Goal: Information Seeking & Learning: Learn about a topic

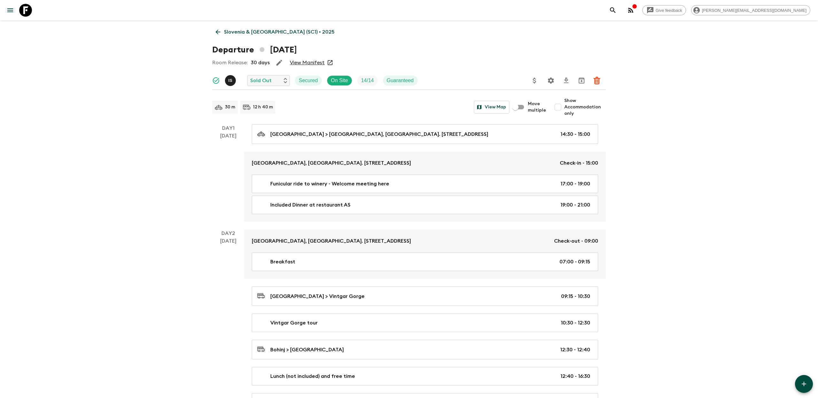
scroll to position [329, 0]
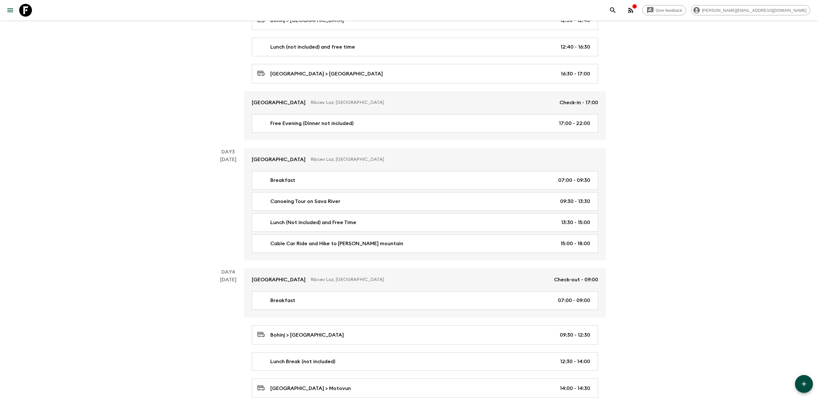
click at [30, 13] on icon at bounding box center [25, 10] width 13 height 13
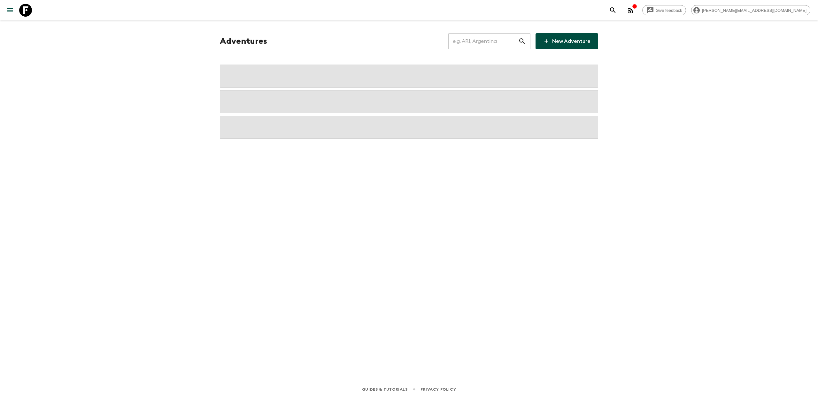
click at [463, 35] on input "text" at bounding box center [483, 41] width 70 height 18
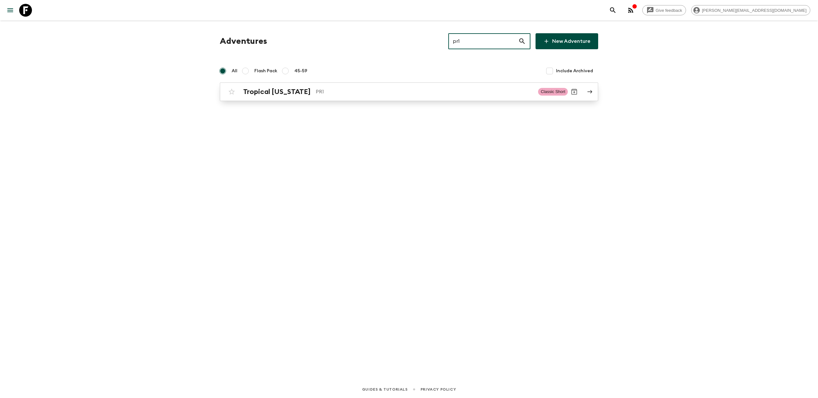
type input "pr1"
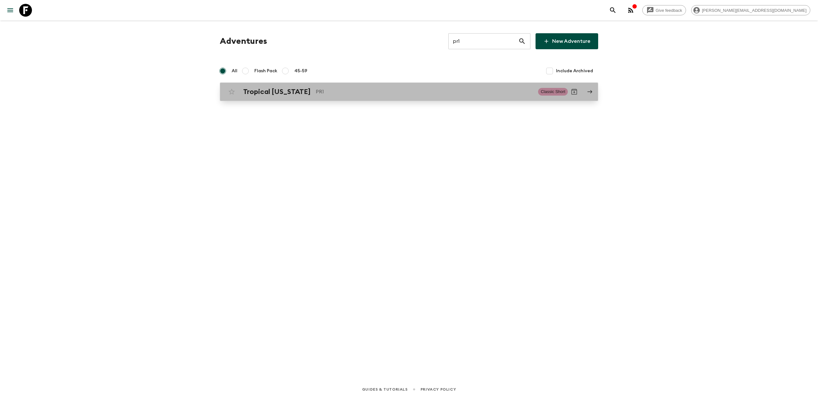
click at [328, 97] on div "Tropical [US_STATE] PR1 Classic Short" at bounding box center [396, 91] width 343 height 13
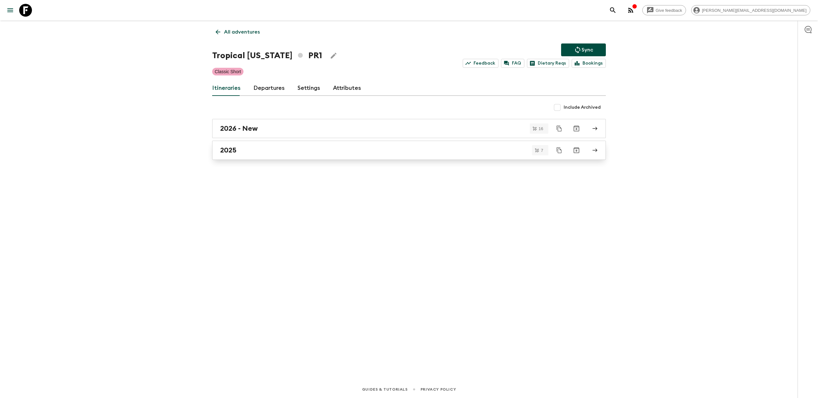
click at [230, 149] on h2 "2025" at bounding box center [228, 150] width 16 height 8
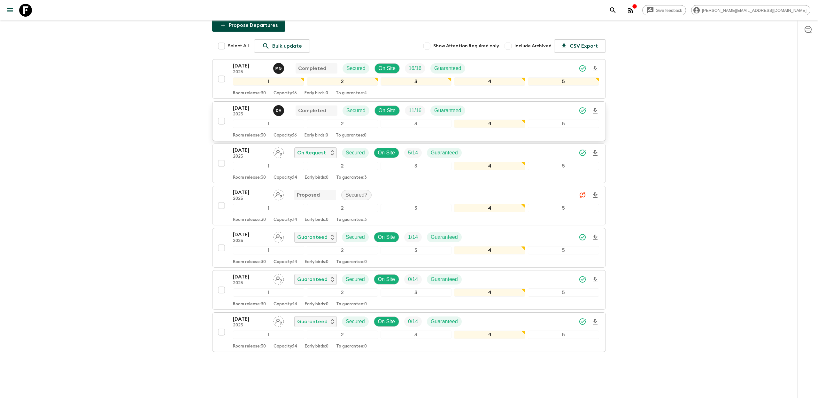
scroll to position [81, 0]
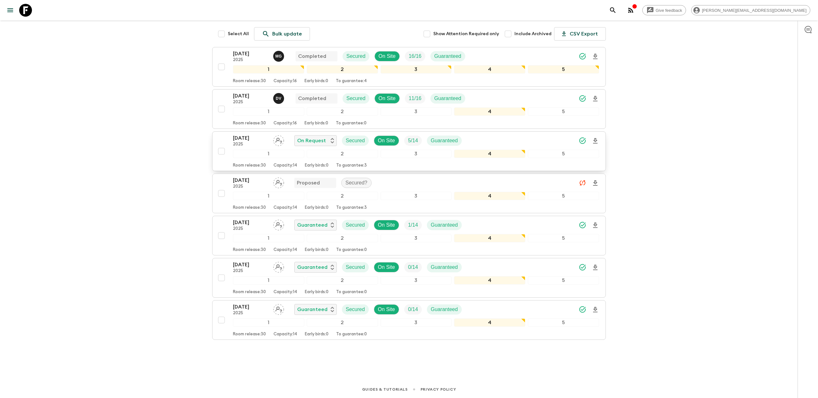
click at [251, 138] on p "[DATE]" at bounding box center [250, 138] width 35 height 8
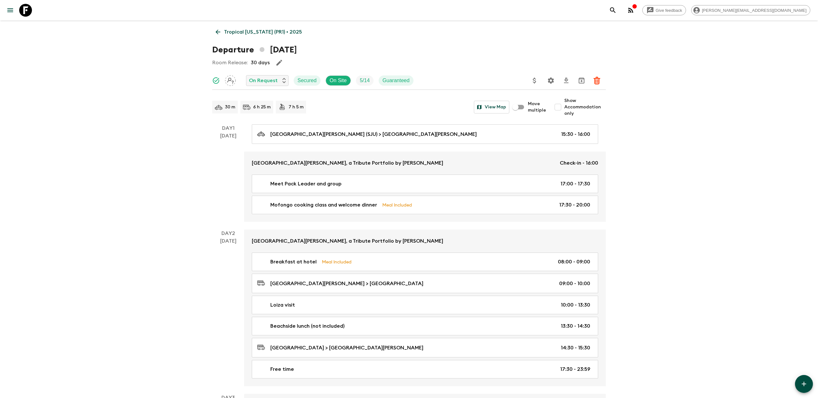
click at [546, 82] on button "Settings" at bounding box center [551, 80] width 13 height 13
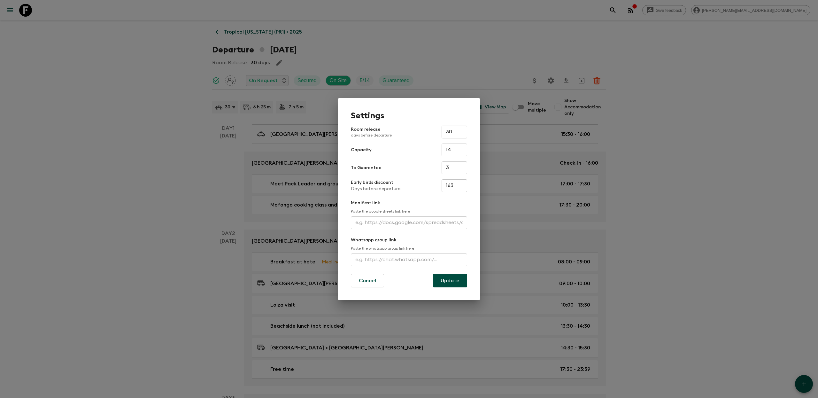
click at [407, 225] on input "text" at bounding box center [409, 222] width 116 height 13
paste input "[URL][DOMAIN_NAME]"
type input "[URL][DOMAIN_NAME]"
click at [445, 280] on button "Update" at bounding box center [450, 280] width 34 height 13
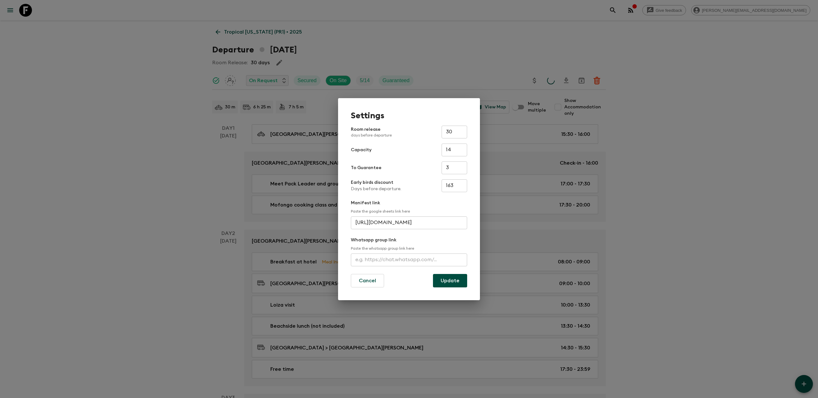
scroll to position [0, 0]
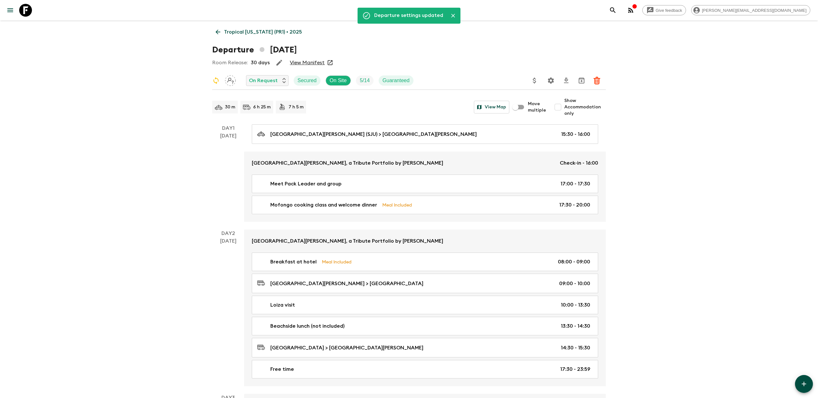
click at [240, 34] on p "Tropical [US_STATE] (PR1) • 2025" at bounding box center [263, 32] width 78 height 8
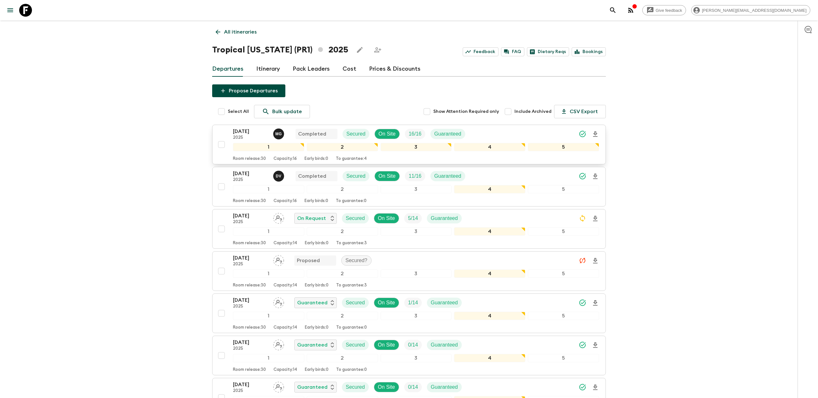
click at [221, 143] on input "checkbox" at bounding box center [221, 144] width 13 height 13
checkbox input "true"
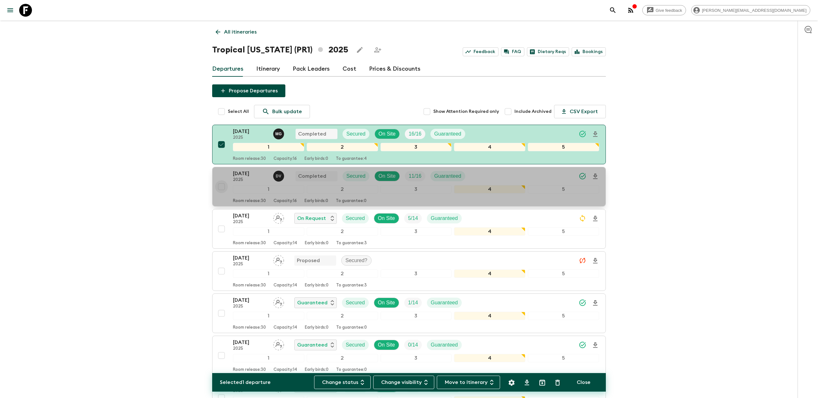
click at [221, 186] on input "checkbox" at bounding box center [221, 186] width 13 height 13
checkbox input "true"
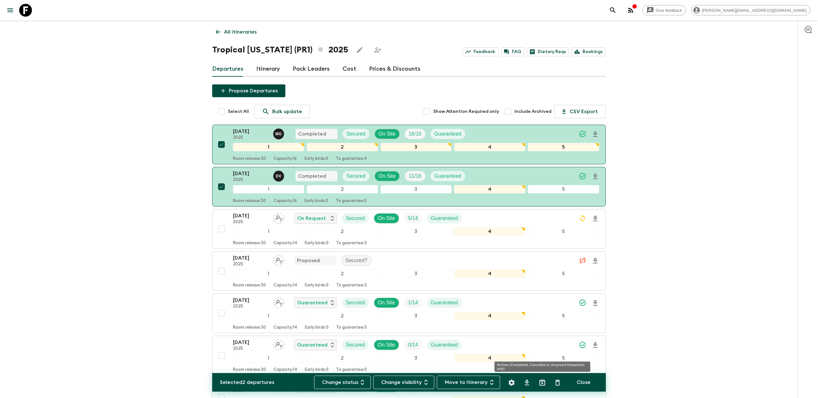
click at [542, 381] on icon "Archive (Completed, Cancelled or Unsynced Departures only)" at bounding box center [543, 383] width 6 height 6
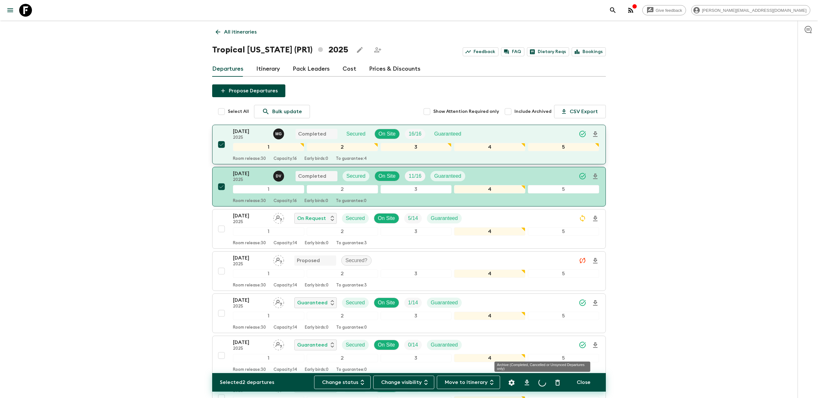
checkbox input "false"
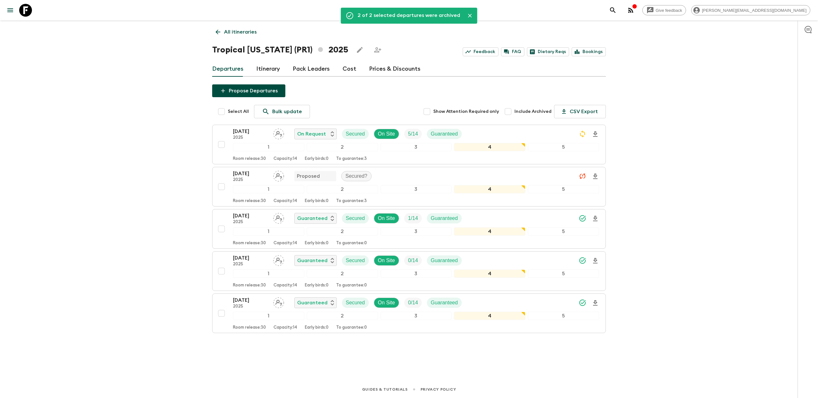
click at [640, 146] on div "Give feedback [PERSON_NAME][EMAIL_ADDRESS][DOMAIN_NAME] 2 of 2 selected departu…" at bounding box center [409, 199] width 818 height 398
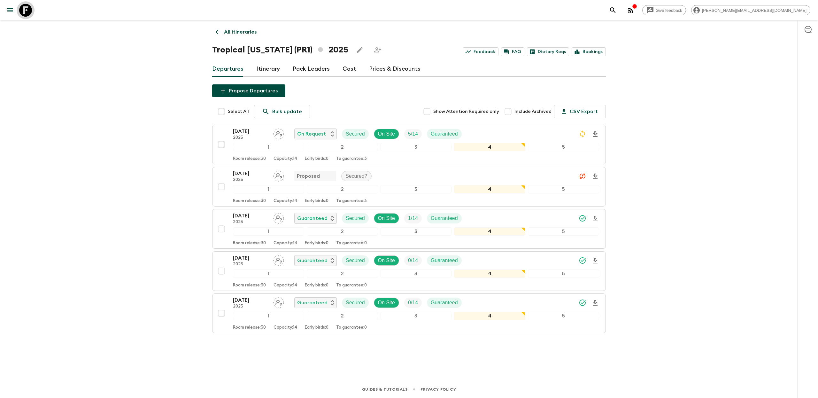
click at [29, 12] on icon at bounding box center [25, 10] width 13 height 13
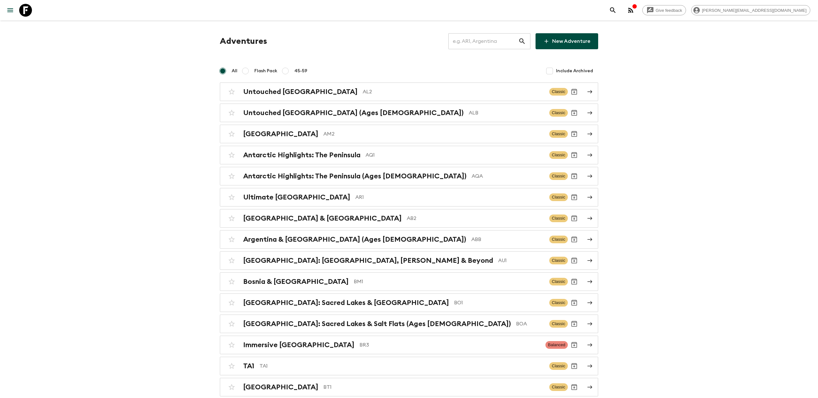
click at [496, 42] on input "text" at bounding box center [483, 41] width 70 height 18
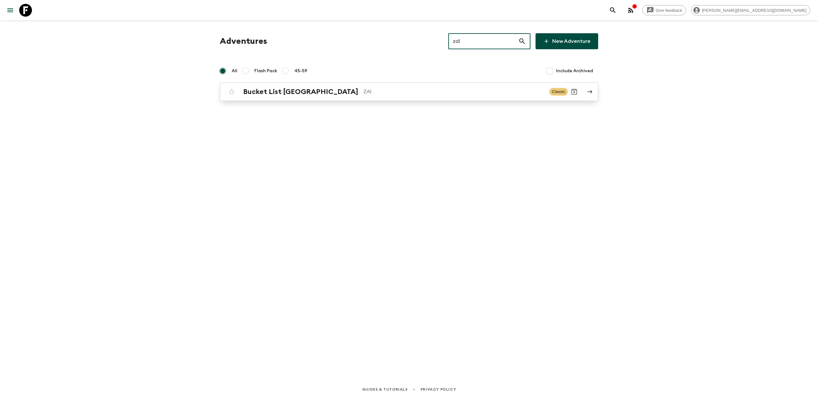
type input "za1"
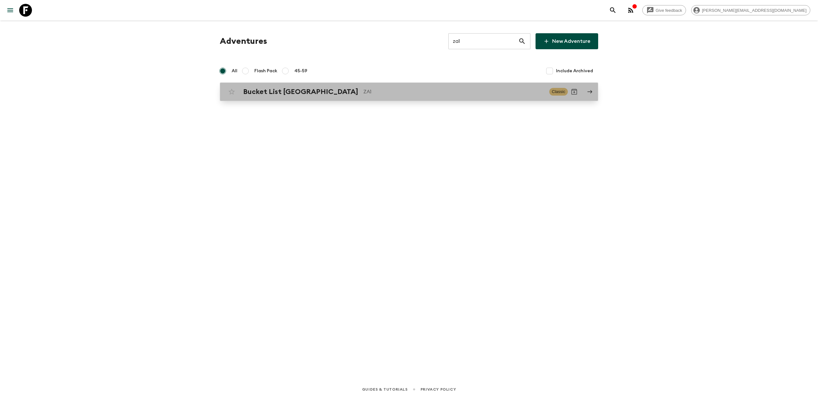
click at [357, 99] on link "Bucket List [GEOGRAPHIC_DATA] ZA1 Classic" at bounding box center [409, 91] width 378 height 19
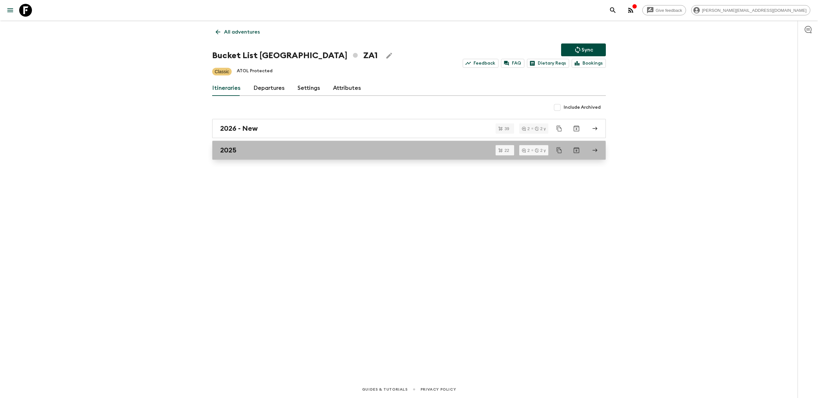
click at [282, 158] on link "2025" at bounding box center [409, 150] width 394 height 19
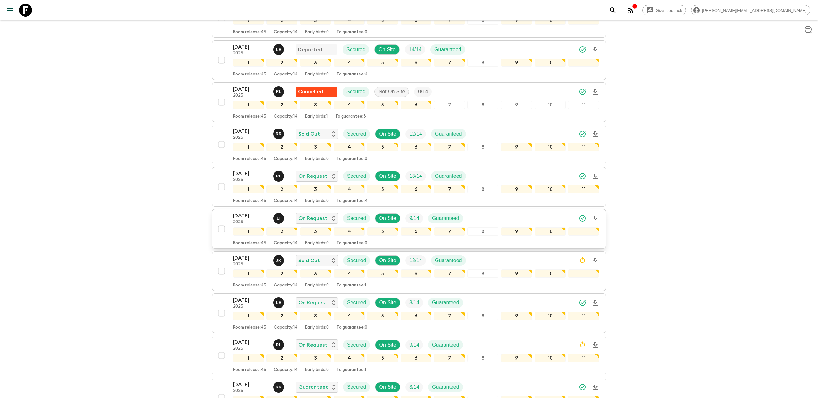
scroll to position [144, 0]
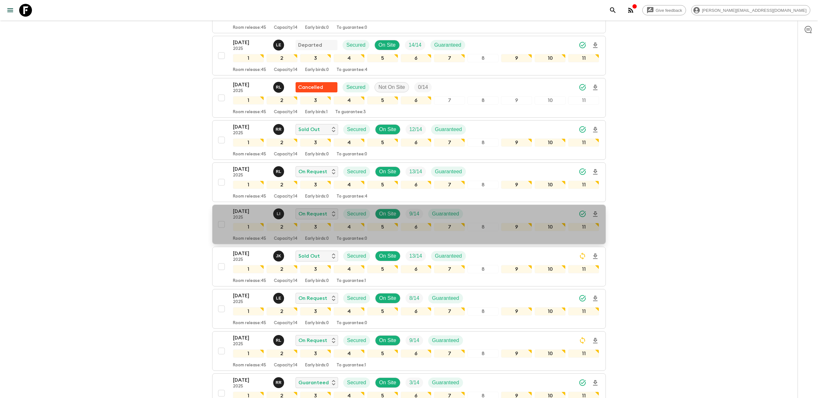
click at [245, 205] on button "[DATE] 2025 L I On Request Secured On Site 9 / 14 Guaranteed 1 2 3 4 5 6 7 8 9 …" at bounding box center [409, 225] width 394 height 40
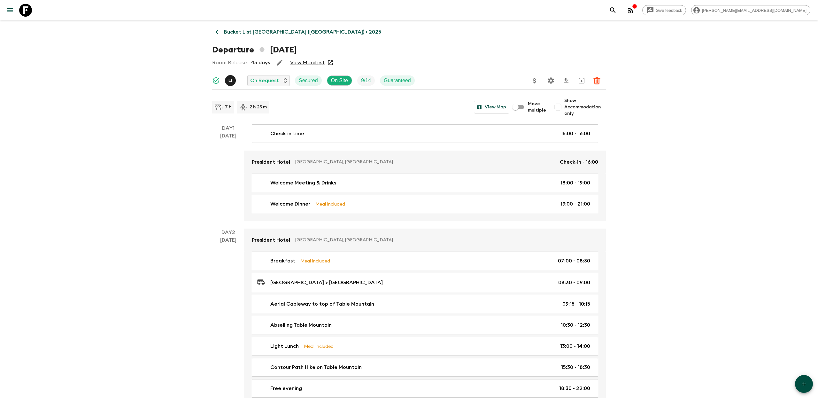
click at [561, 105] on input "Show Accommodation only" at bounding box center [558, 107] width 13 height 13
checkbox input "true"
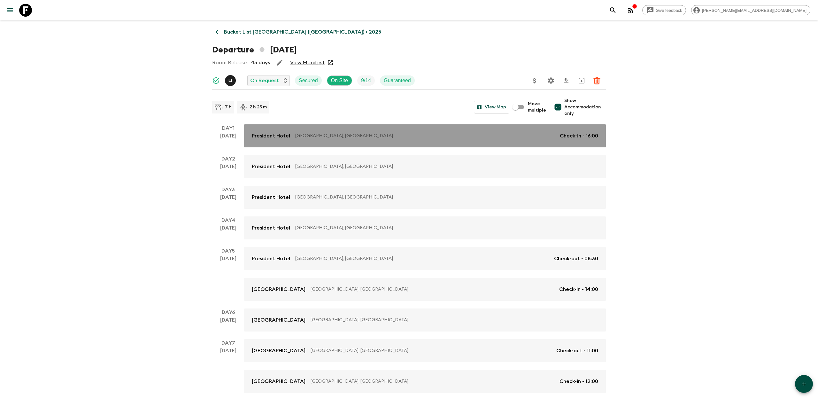
click at [278, 133] on p "President Hotel" at bounding box center [271, 136] width 38 height 8
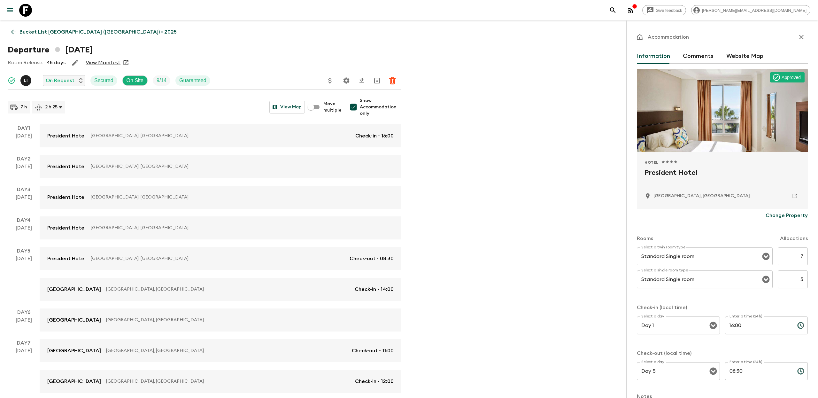
scroll to position [14, 0]
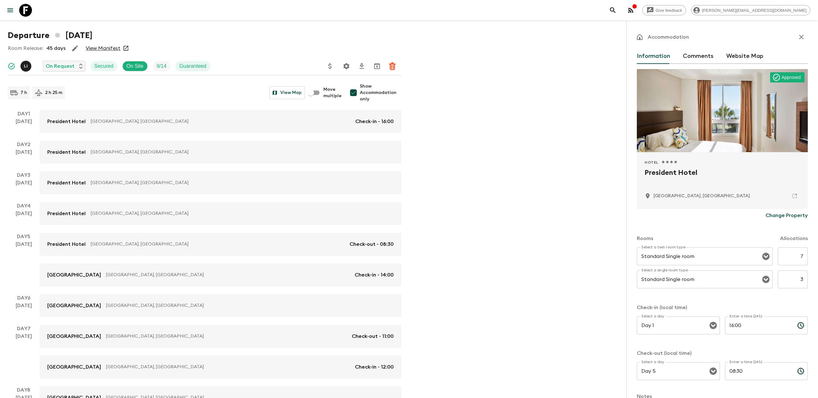
click at [665, 172] on h2 "President Hotel" at bounding box center [723, 177] width 156 height 20
copy div "President Hotel"
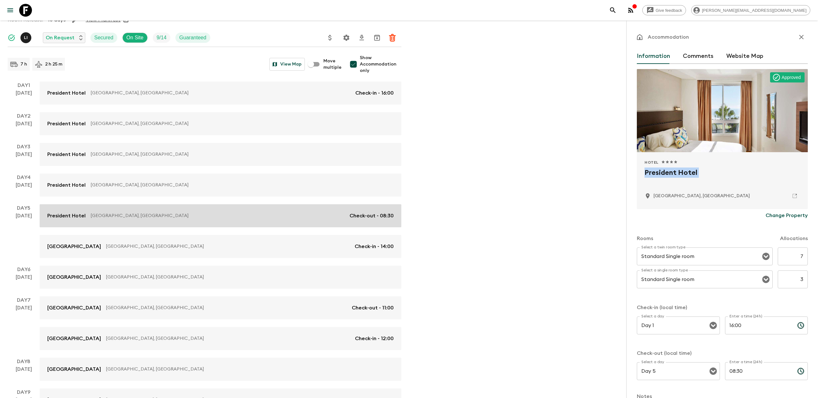
scroll to position [92, 0]
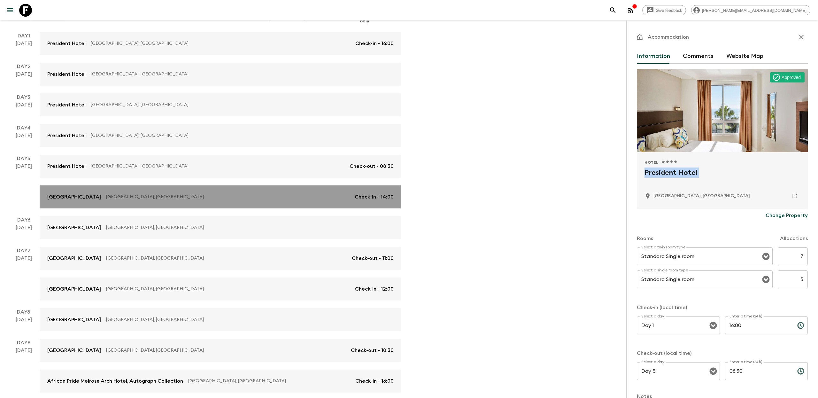
click at [163, 199] on p "[GEOGRAPHIC_DATA], [GEOGRAPHIC_DATA]" at bounding box center [228, 197] width 244 height 6
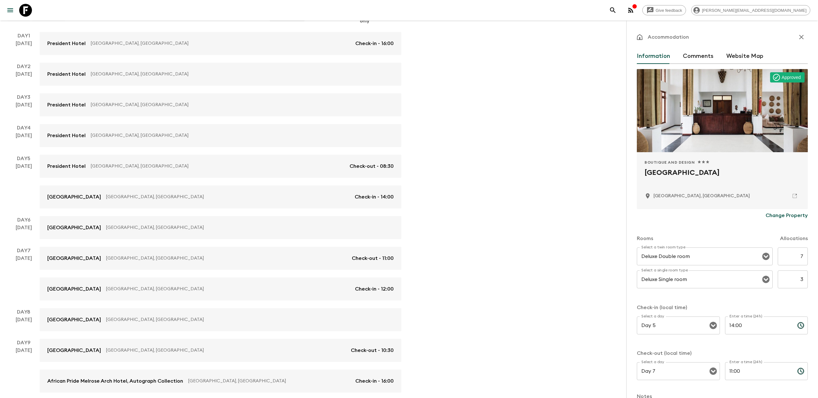
click at [713, 169] on h2 "[GEOGRAPHIC_DATA]" at bounding box center [723, 177] width 156 height 20
copy div "[GEOGRAPHIC_DATA]"
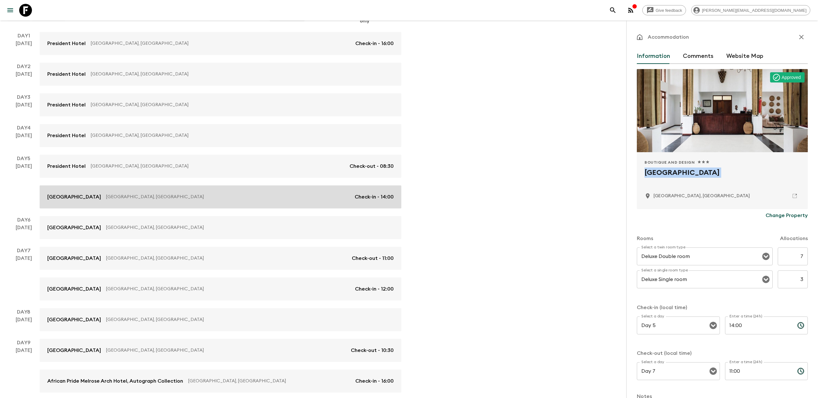
scroll to position [183, 0]
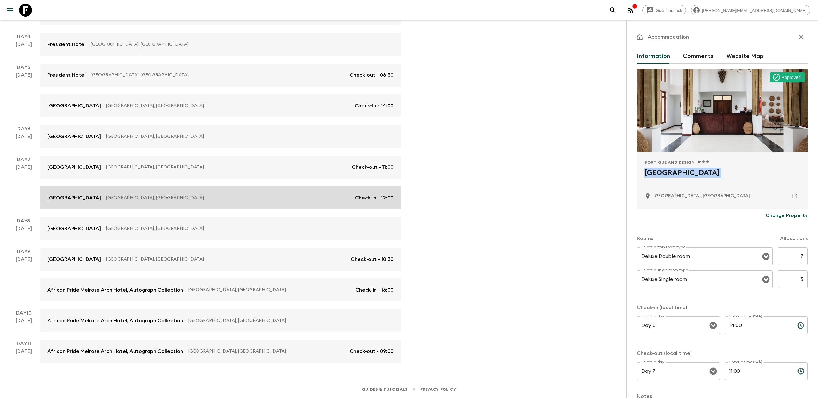
click at [217, 198] on p "[GEOGRAPHIC_DATA], [GEOGRAPHIC_DATA]" at bounding box center [228, 198] width 244 height 6
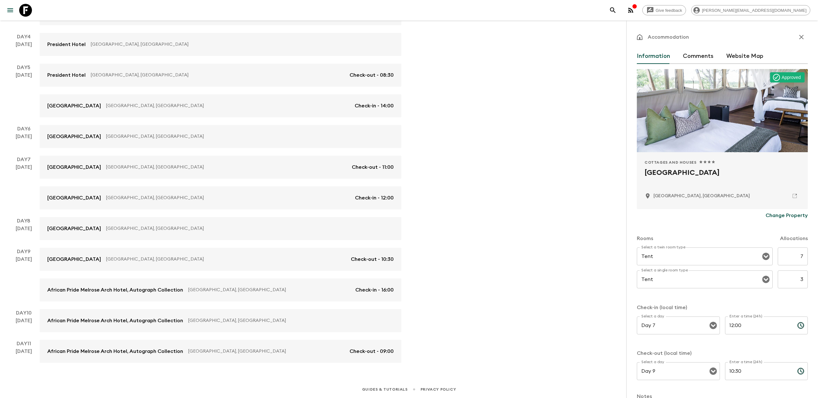
click at [682, 178] on h2 "[GEOGRAPHIC_DATA]" at bounding box center [723, 177] width 156 height 20
copy div "[GEOGRAPHIC_DATA]"
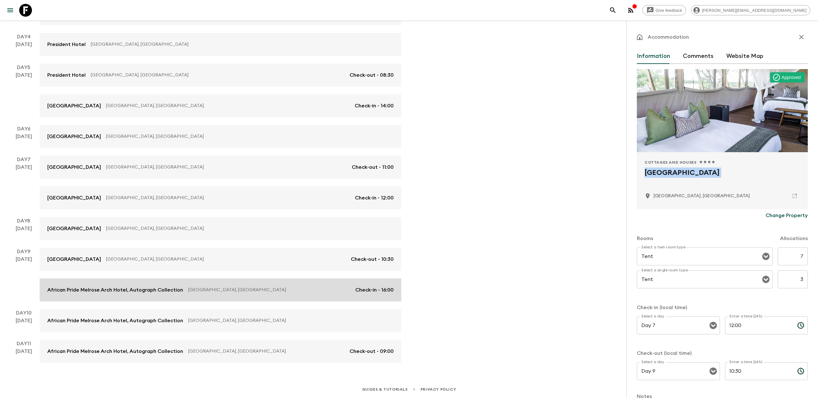
click at [113, 290] on p "African Pride Melrose Arch Hotel, Autograph Collection" at bounding box center [115, 290] width 136 height 8
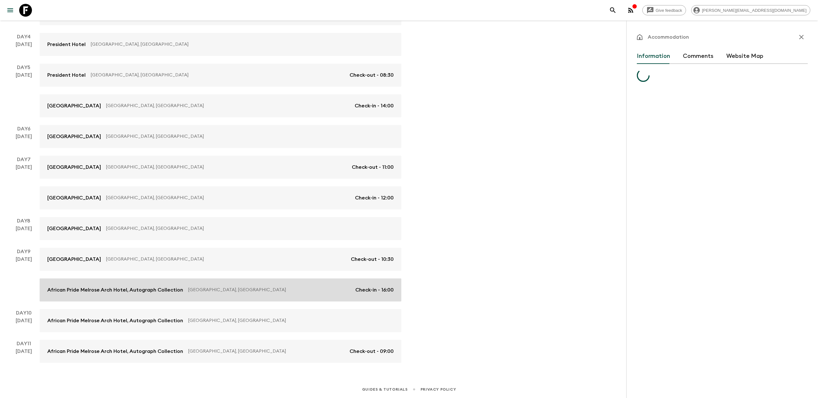
click at [113, 290] on p "African Pride Melrose Arch Hotel, Autograph Collection" at bounding box center [115, 290] width 136 height 8
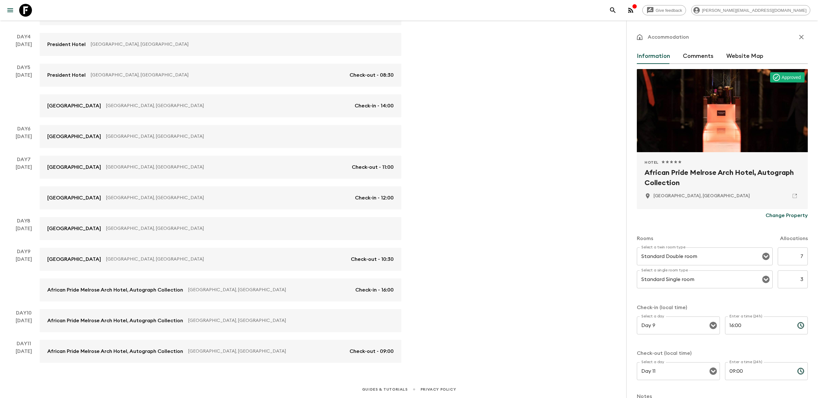
click at [662, 175] on h2 "African Pride Melrose Arch Hotel, Autograph Collection" at bounding box center [723, 177] width 156 height 20
copy div "African Pride Melrose Arch Hotel, Autograph Collection"
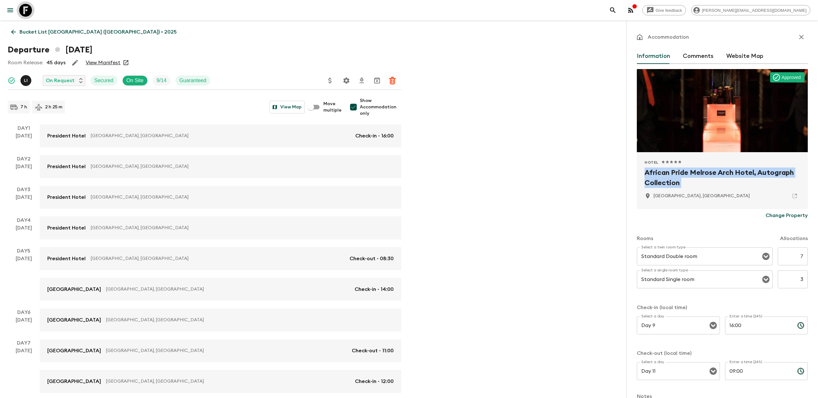
click at [27, 17] on link at bounding box center [26, 10] width 18 height 18
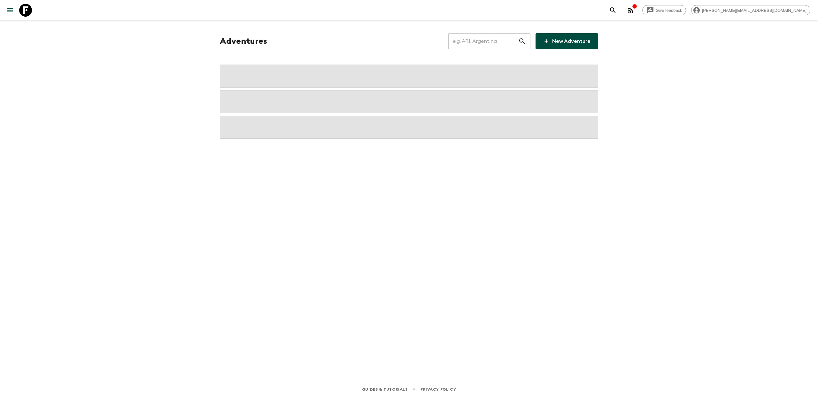
click at [472, 44] on input "text" at bounding box center [483, 41] width 70 height 18
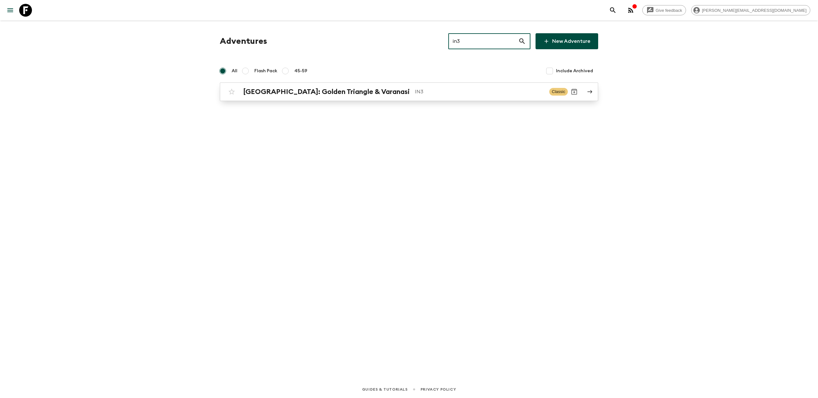
type input "in3"
click at [365, 94] on h2 "[GEOGRAPHIC_DATA]: Golden Triangle & Varanasi" at bounding box center [326, 92] width 167 height 8
